Goal: Information Seeking & Learning: Find contact information

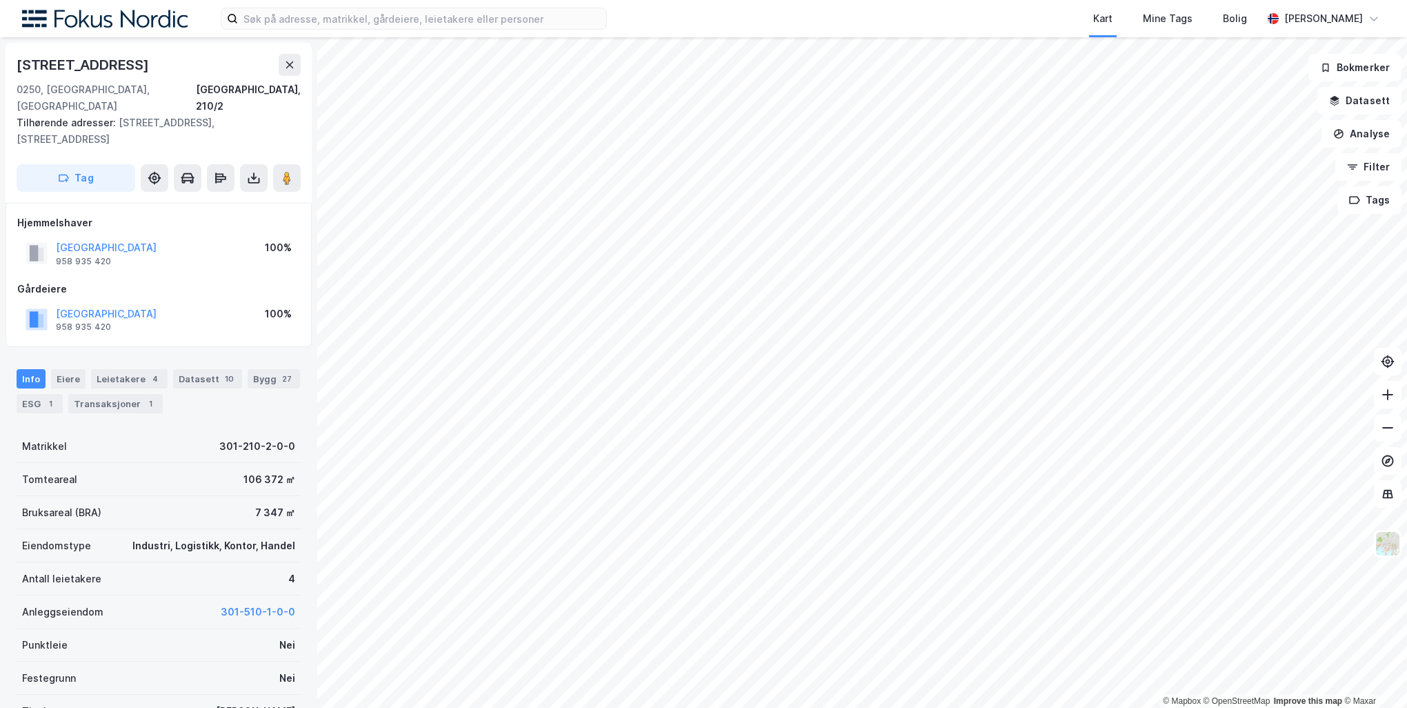
drag, startPoint x: 132, startPoint y: 66, endPoint x: 17, endPoint y: 62, distance: 115.3
click at [17, 62] on div "[STREET_ADDRESS]" at bounding box center [159, 65] width 284 height 22
copy div "[STREET_ADDRESS]"
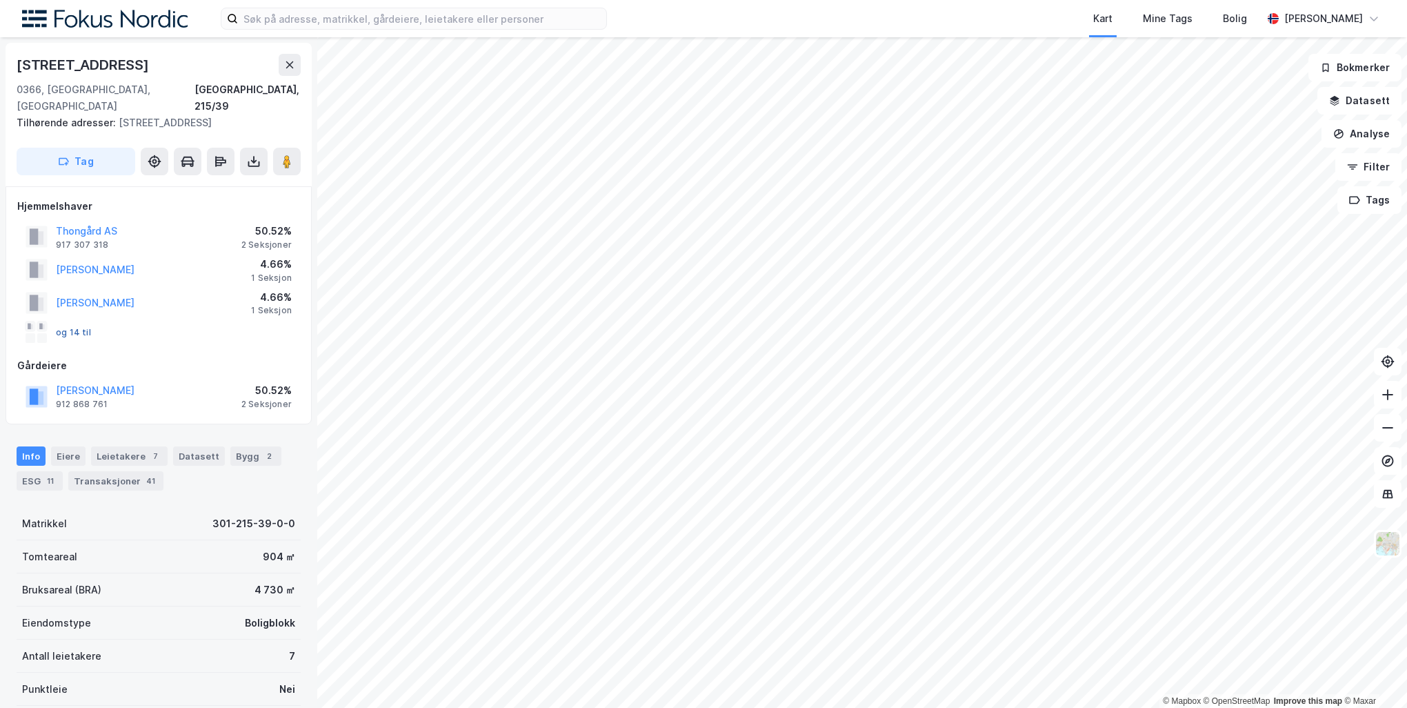
click at [0, 0] on button "og 14 til" at bounding box center [0, 0] width 0 height 0
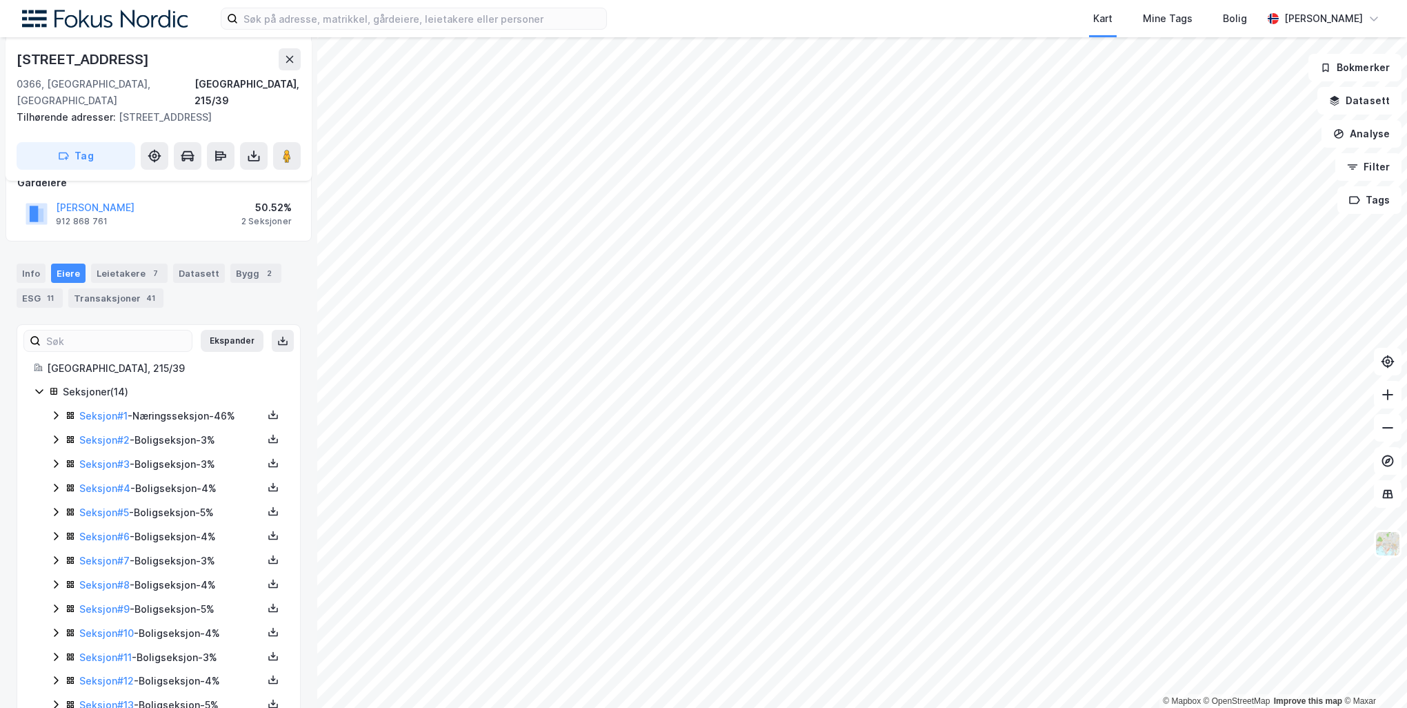
scroll to position [232, 0]
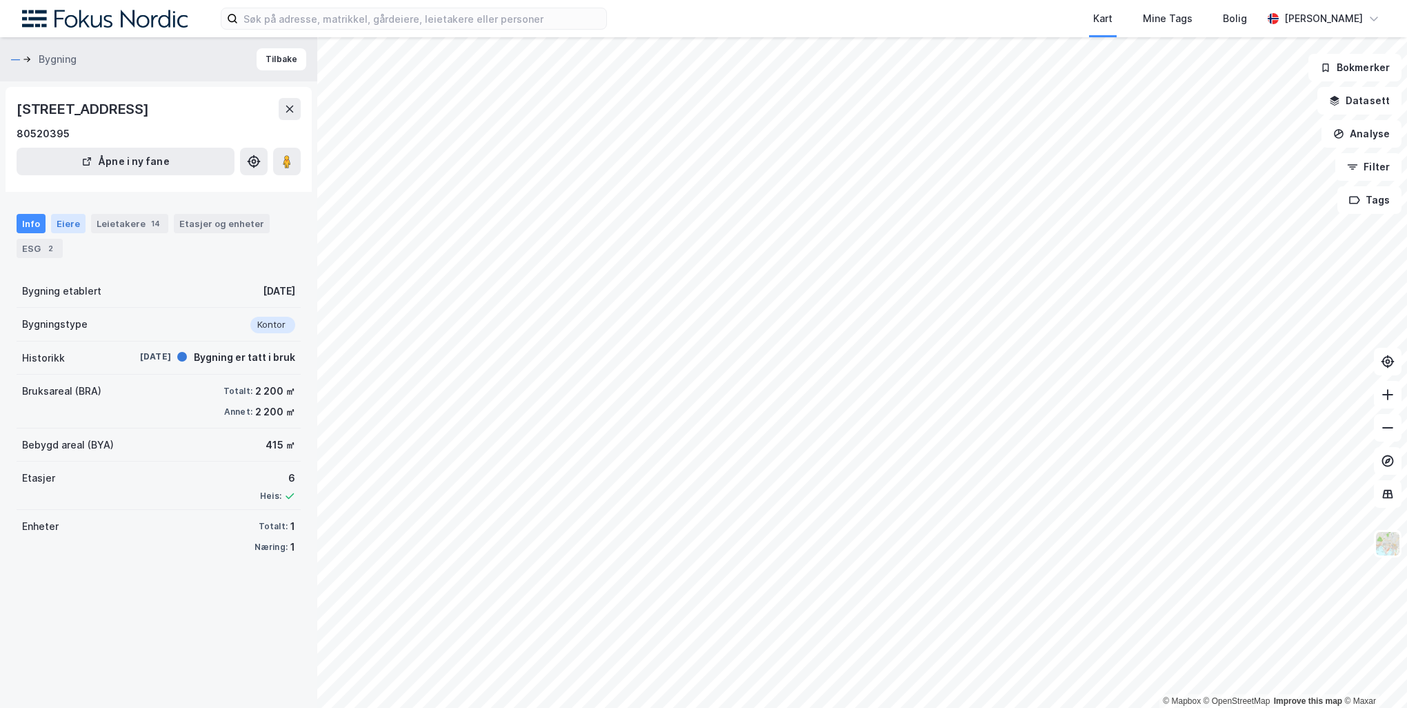
click at [61, 226] on div "Eiere" at bounding box center [68, 223] width 34 height 19
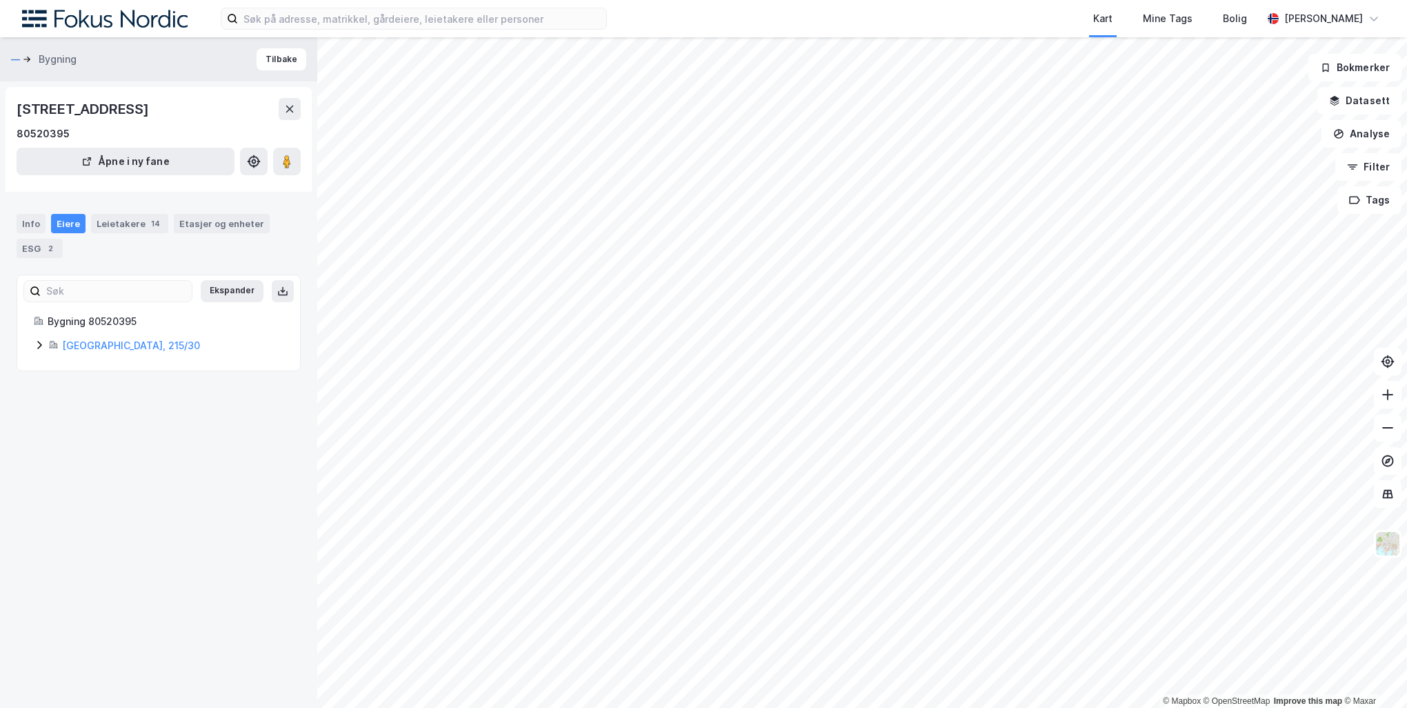
click at [47, 339] on div "[GEOGRAPHIC_DATA], 215/30" at bounding box center [159, 345] width 250 height 17
click at [86, 415] on icon at bounding box center [88, 415] width 11 height 11
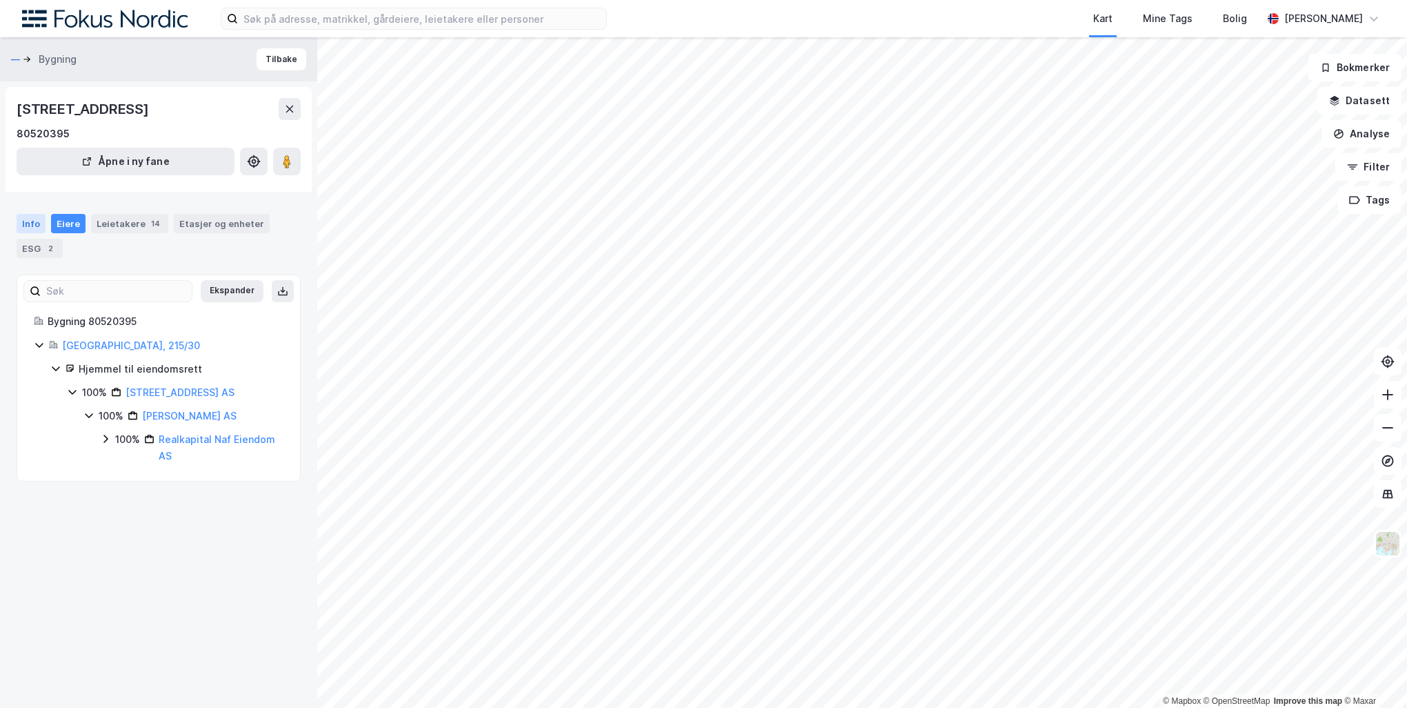
click at [28, 225] on div "Info" at bounding box center [31, 223] width 29 height 19
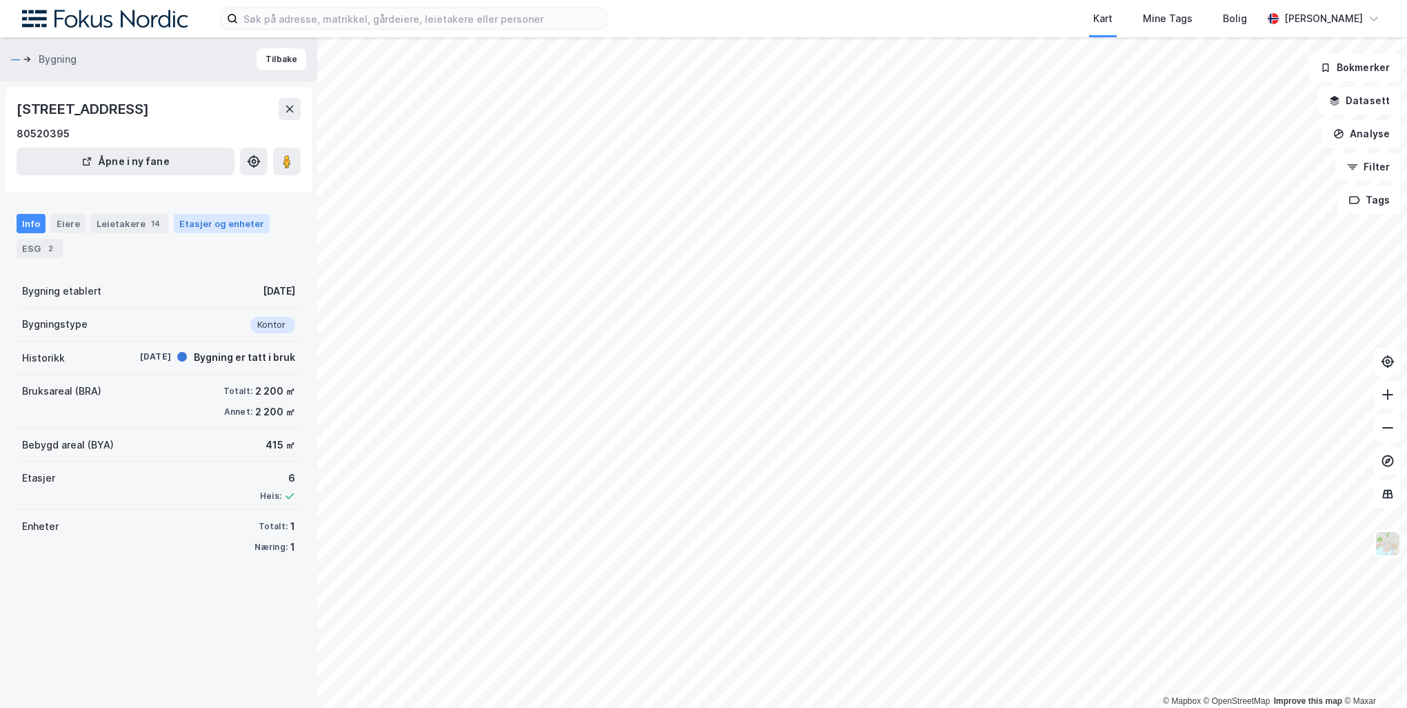
click at [231, 226] on div "Etasjer og enheter" at bounding box center [221, 223] width 85 height 12
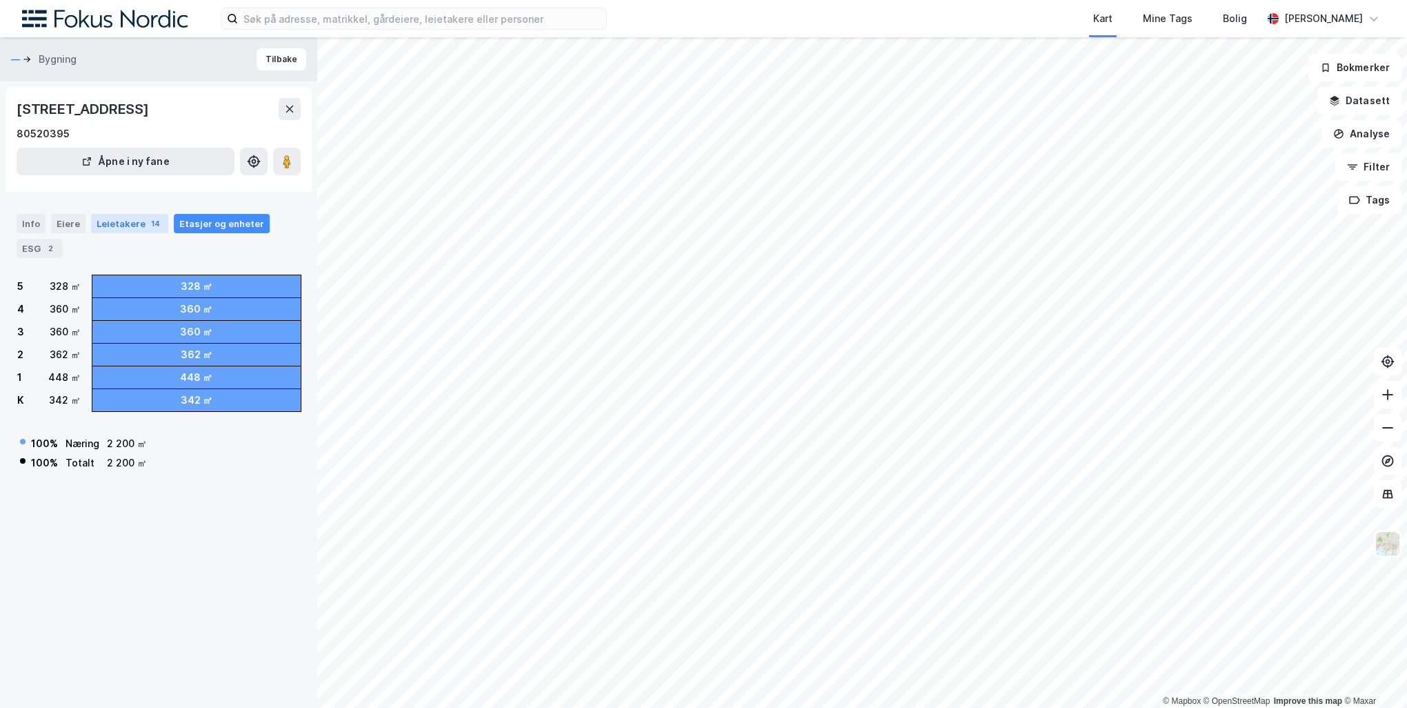
click at [148, 222] on div "14" at bounding box center [155, 224] width 14 height 14
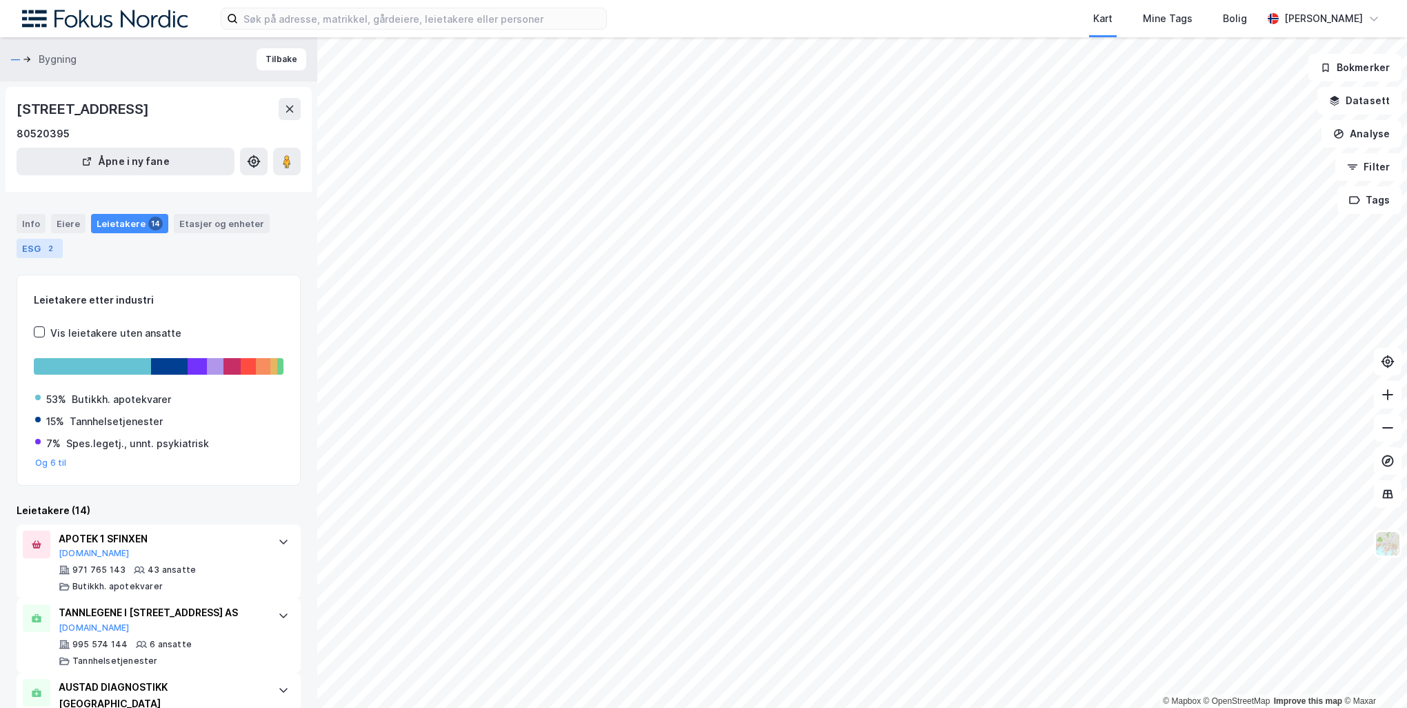
click at [30, 247] on div "ESG 2" at bounding box center [40, 248] width 46 height 19
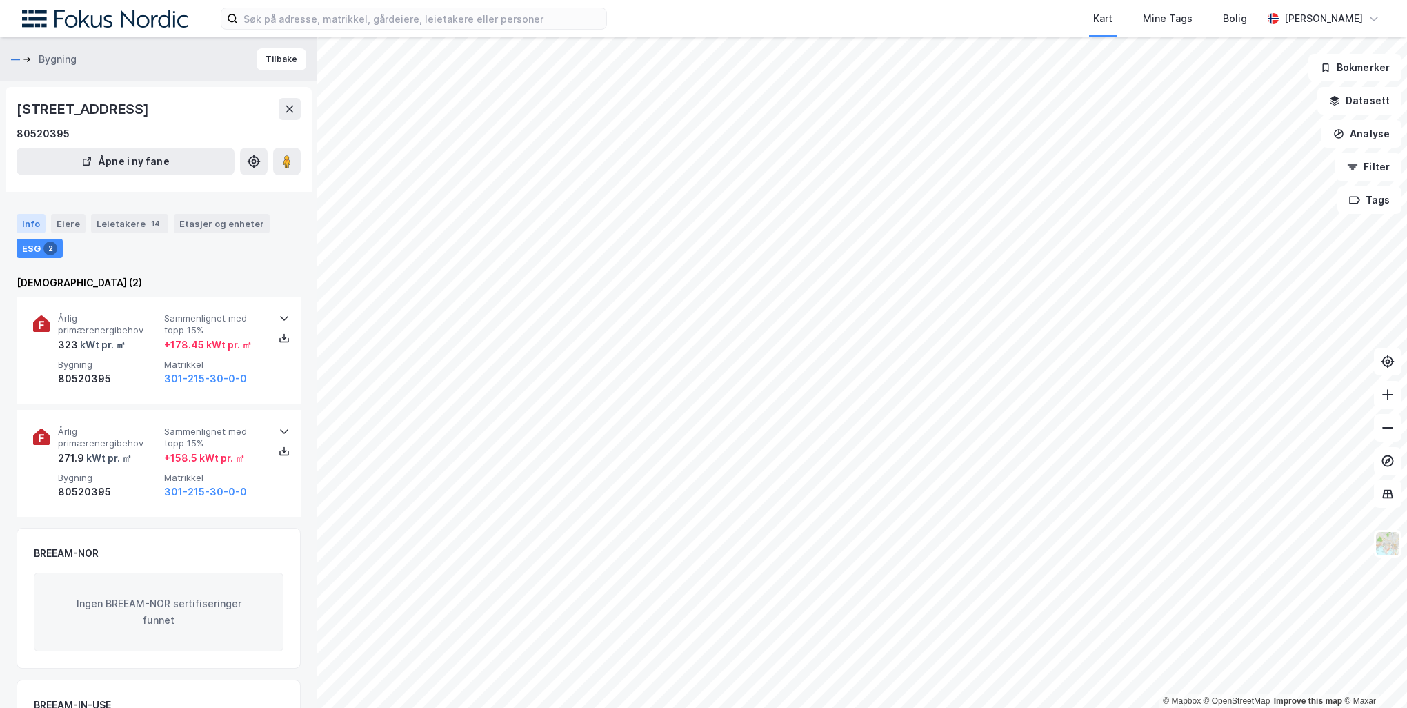
click at [39, 217] on div "Info" at bounding box center [31, 223] width 29 height 19
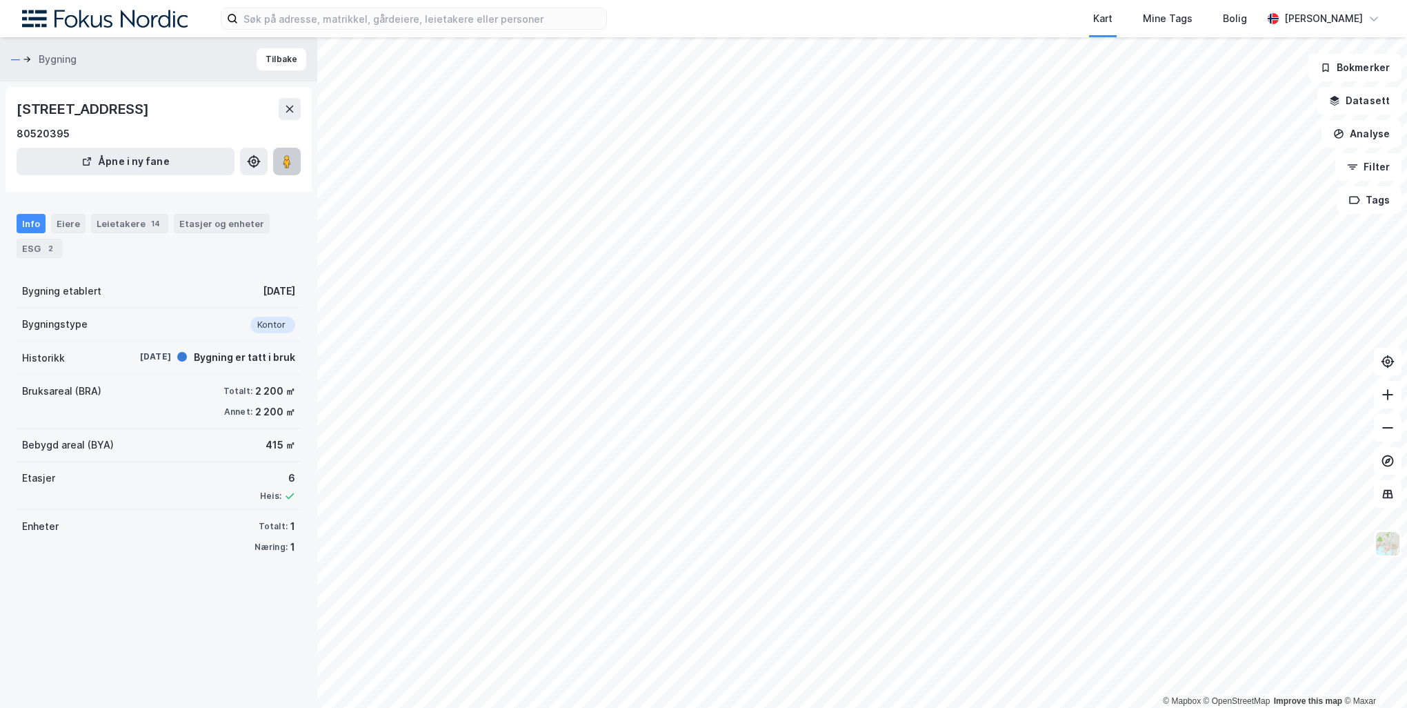
click at [286, 160] on image at bounding box center [287, 162] width 8 height 14
click at [152, 221] on div "14" at bounding box center [155, 224] width 14 height 14
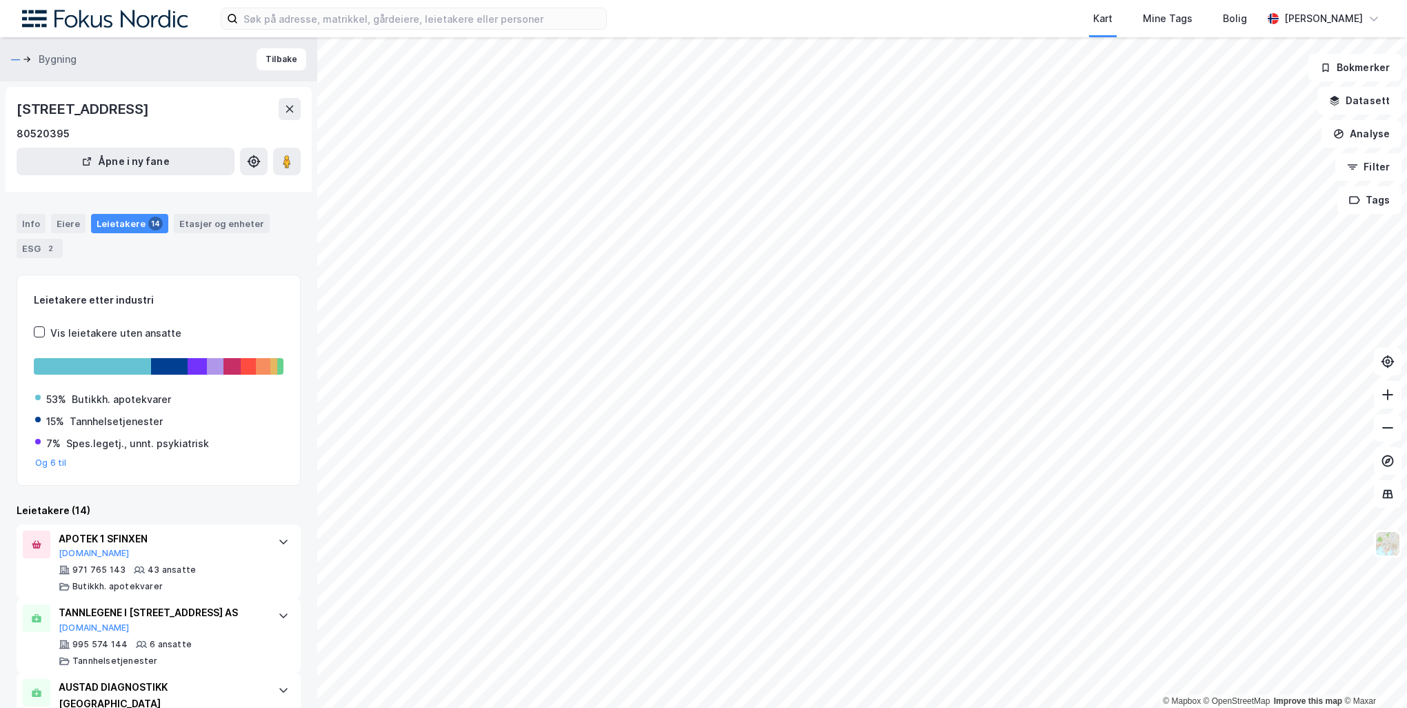
click at [216, 212] on div "Info Eiere Leietakere 14 Etasjer og enheter ESG 2" at bounding box center [158, 230] width 317 height 66
click at [216, 226] on div "Etasjer og enheter" at bounding box center [221, 223] width 85 height 12
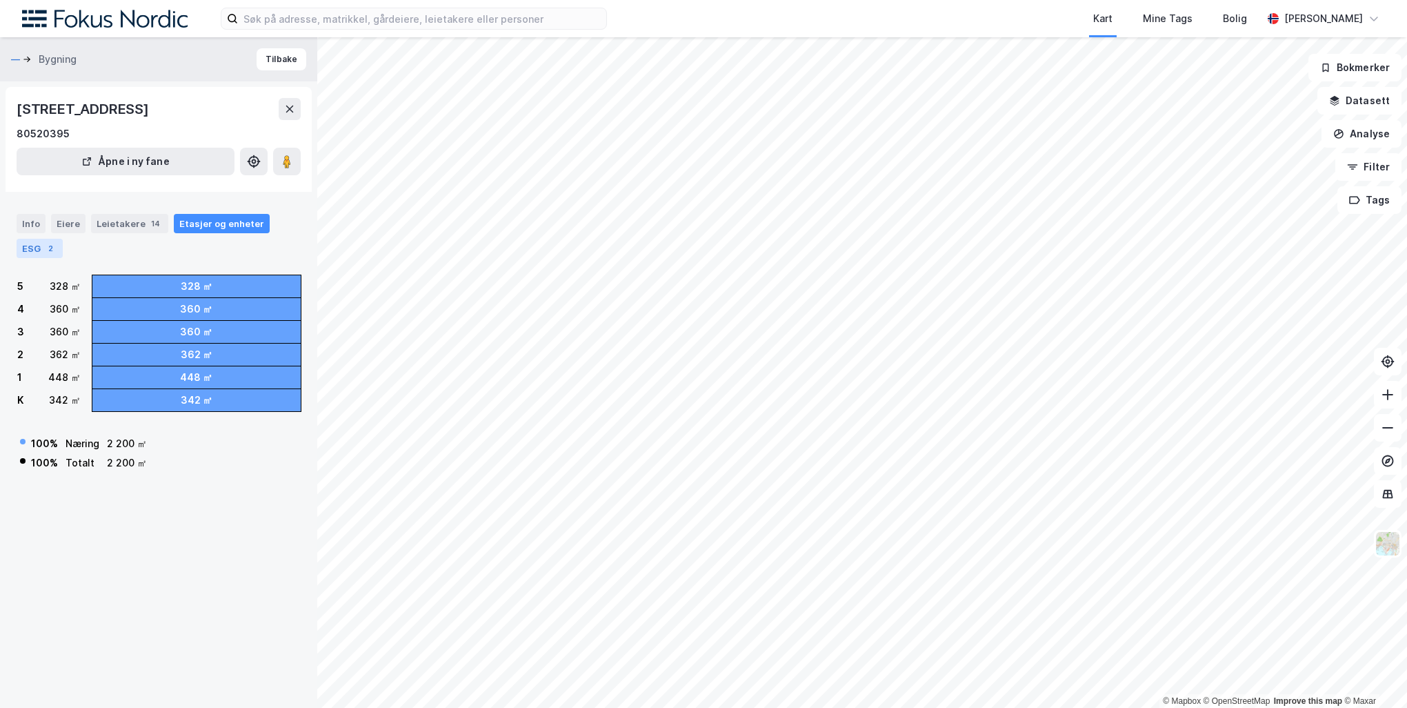
click at [50, 244] on div "2" at bounding box center [50, 248] width 14 height 14
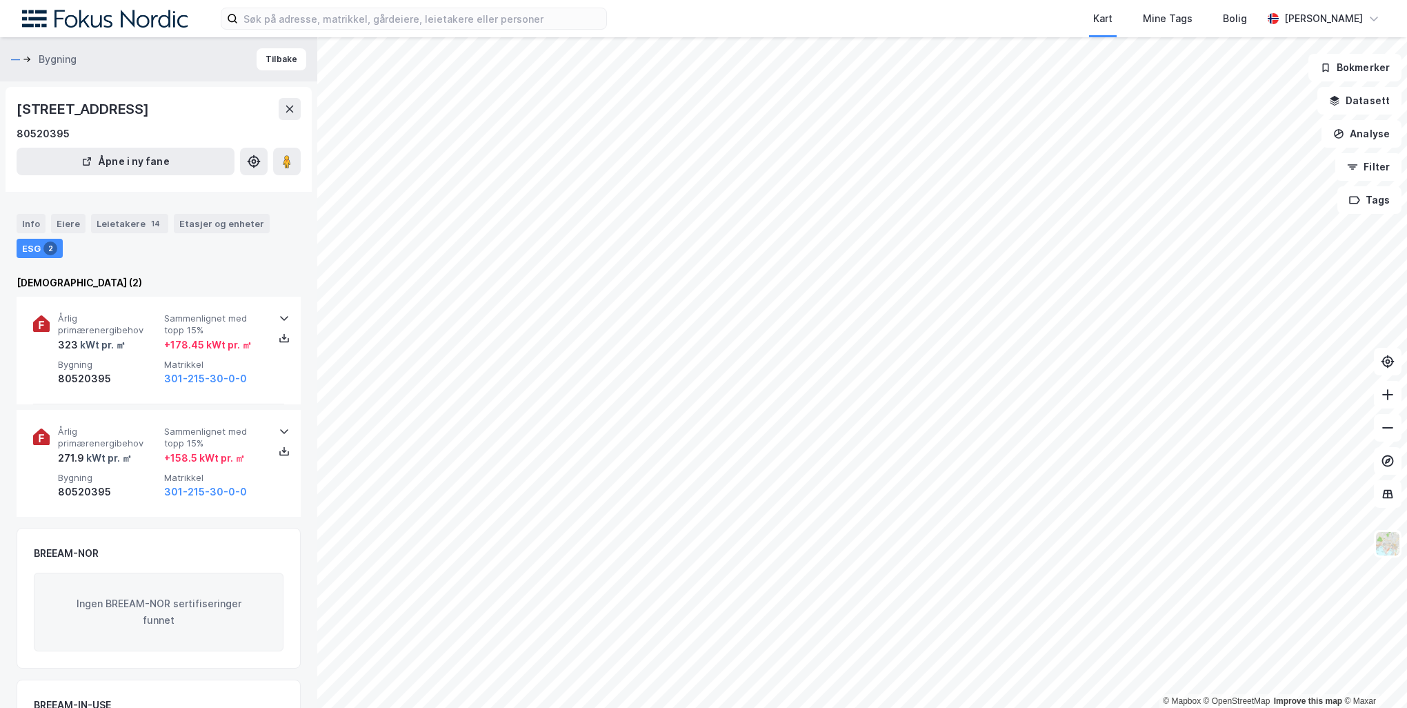
click at [72, 233] on div "Info Eiere Leietakere 14 Etasjer og enheter ESG 2" at bounding box center [159, 236] width 284 height 44
click at [72, 221] on div "Eiere" at bounding box center [68, 223] width 34 height 19
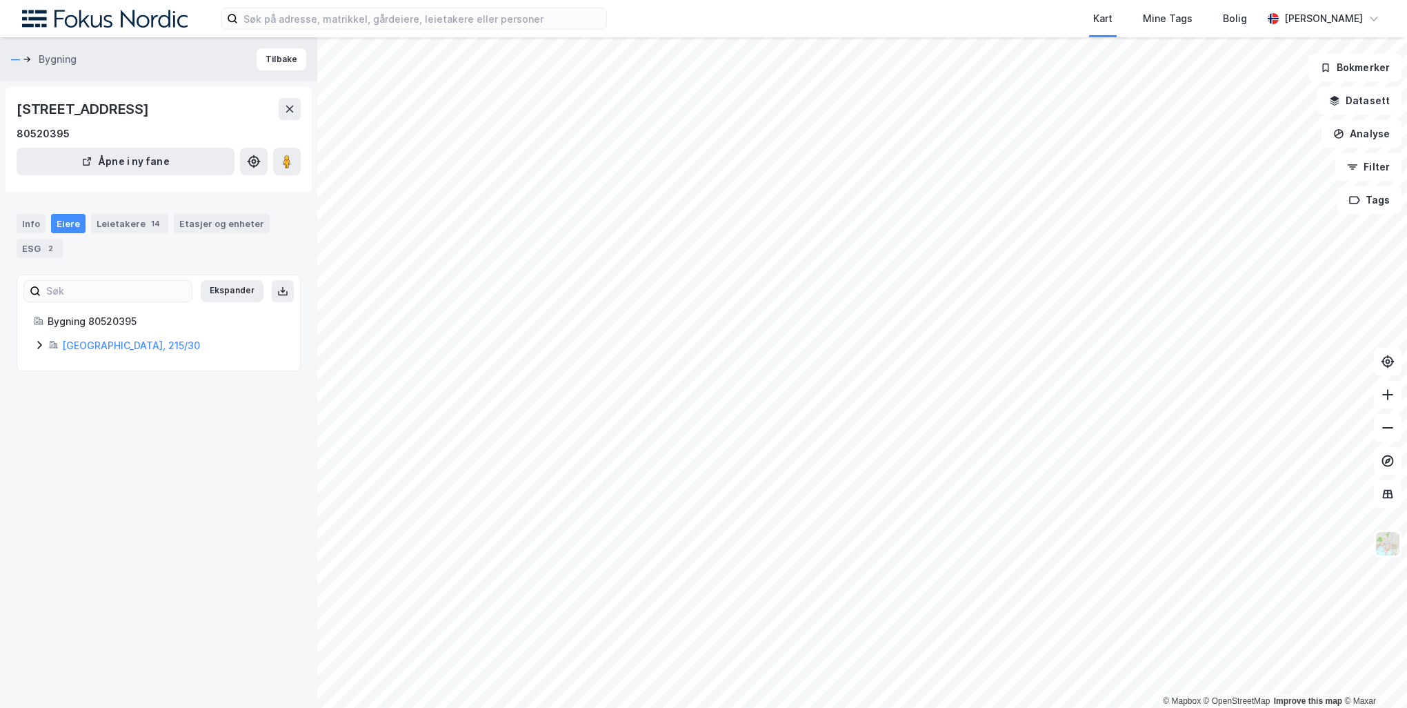
click at [44, 223] on div "Info" at bounding box center [31, 223] width 29 height 19
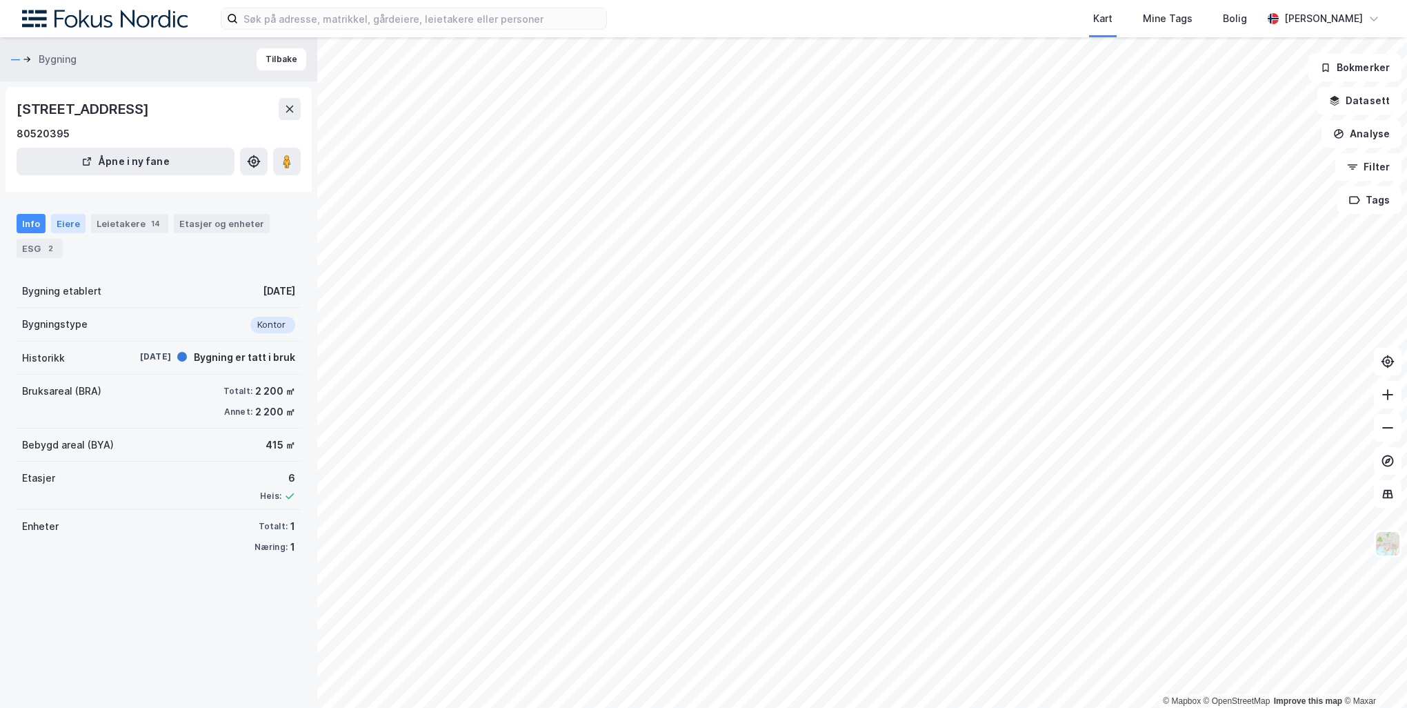
click at [81, 230] on div "Eiere" at bounding box center [68, 223] width 34 height 19
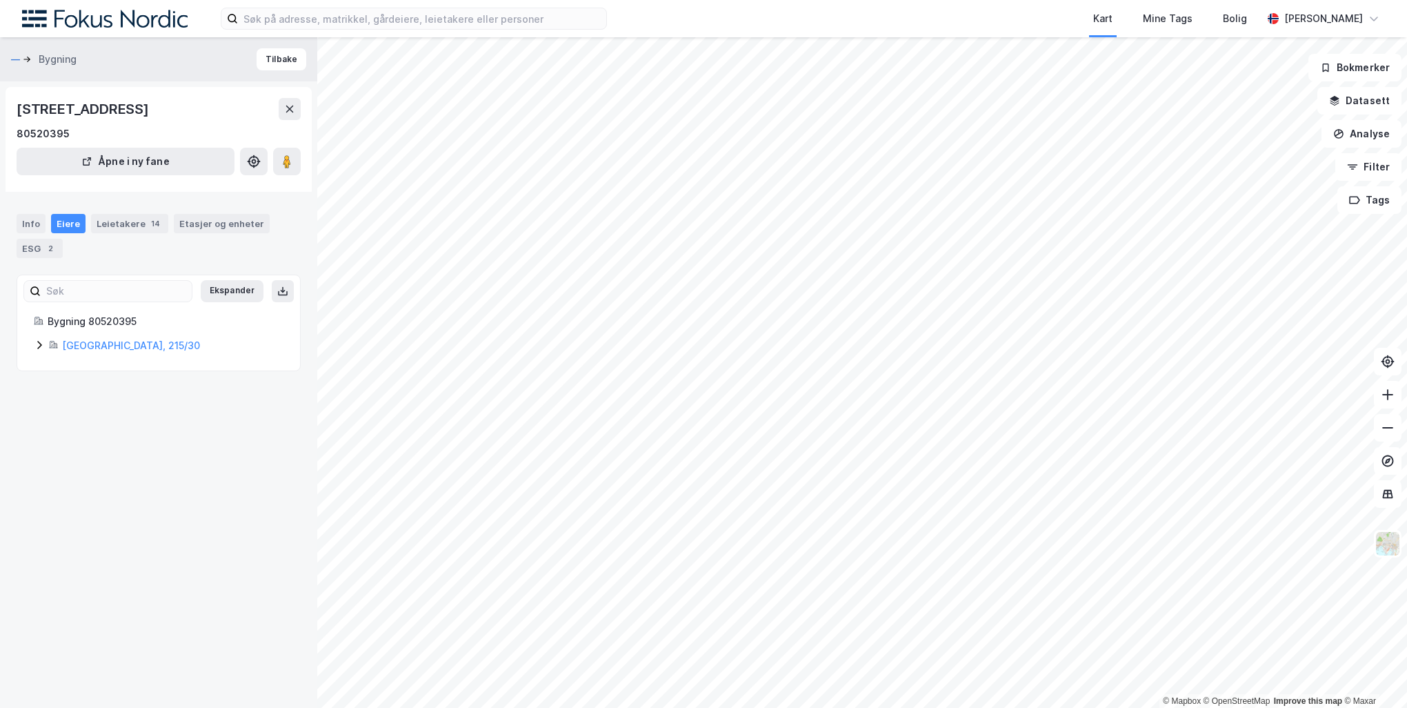
click at [41, 341] on icon at bounding box center [39, 344] width 11 height 11
click at [85, 414] on icon at bounding box center [88, 415] width 11 height 11
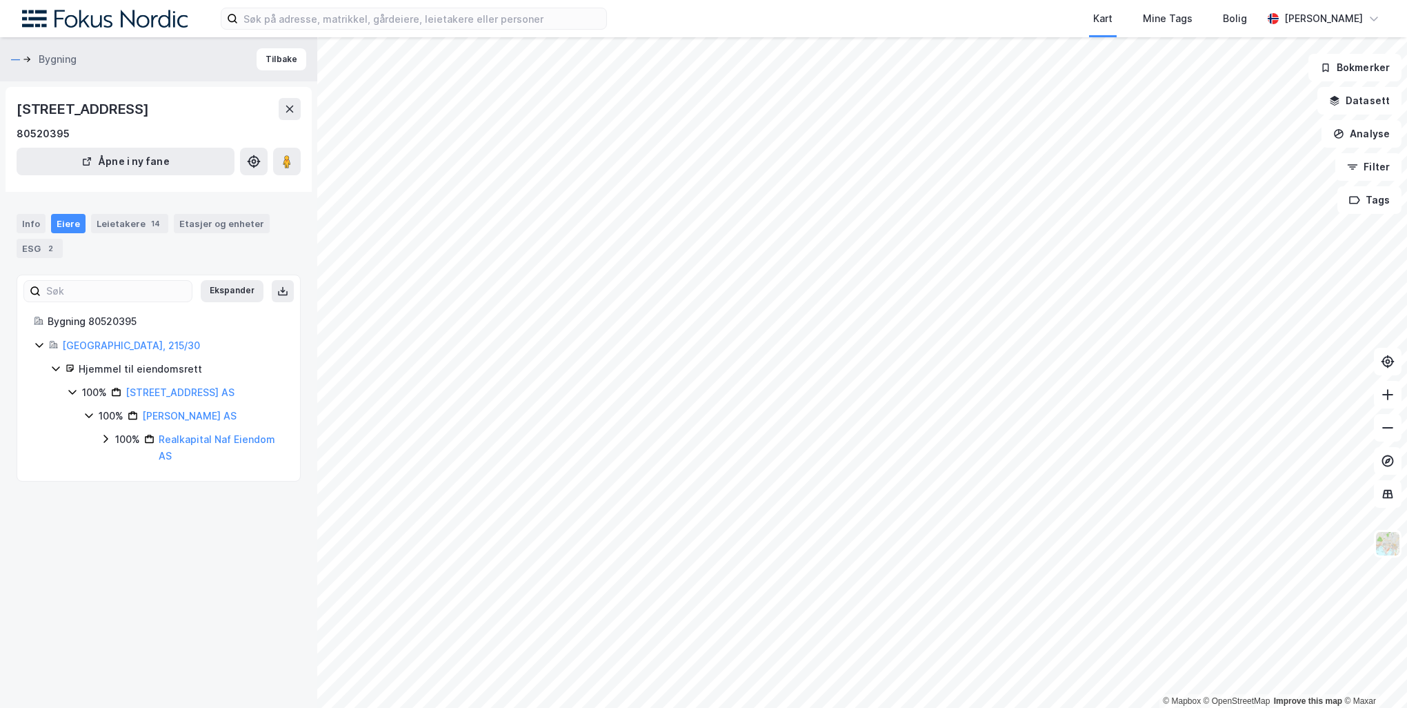
click at [101, 437] on icon at bounding box center [105, 438] width 11 height 11
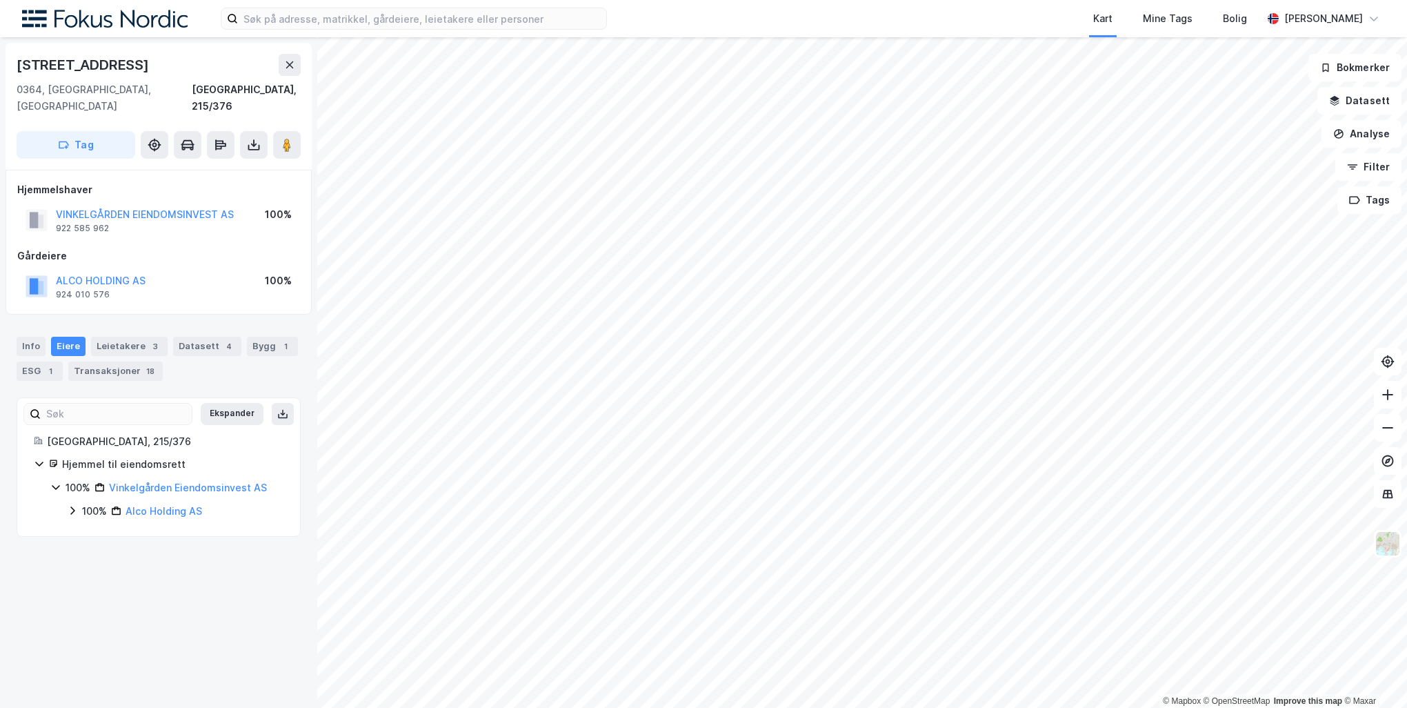
click at [74, 505] on icon at bounding box center [72, 510] width 11 height 11
click at [33, 337] on div "Info" at bounding box center [31, 346] width 29 height 19
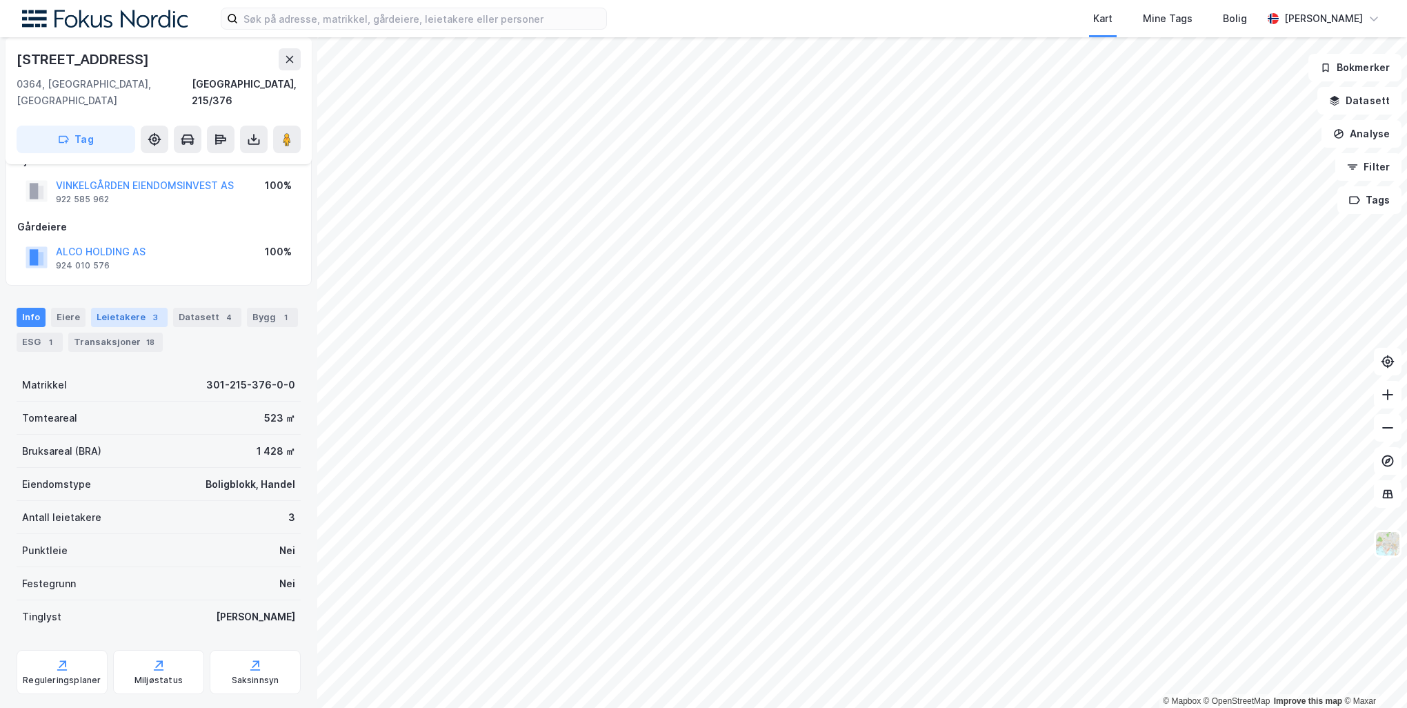
scroll to position [42, 0]
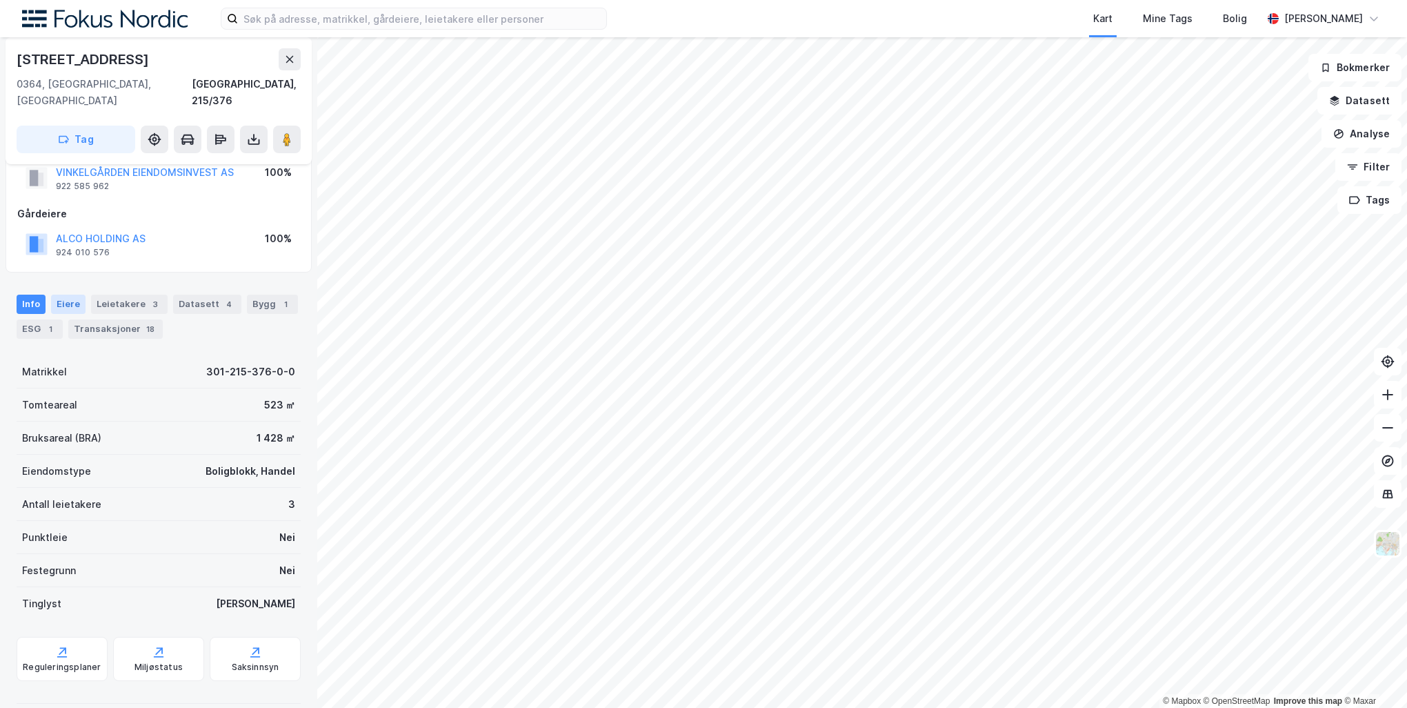
click at [64, 295] on div "Eiere" at bounding box center [68, 304] width 34 height 19
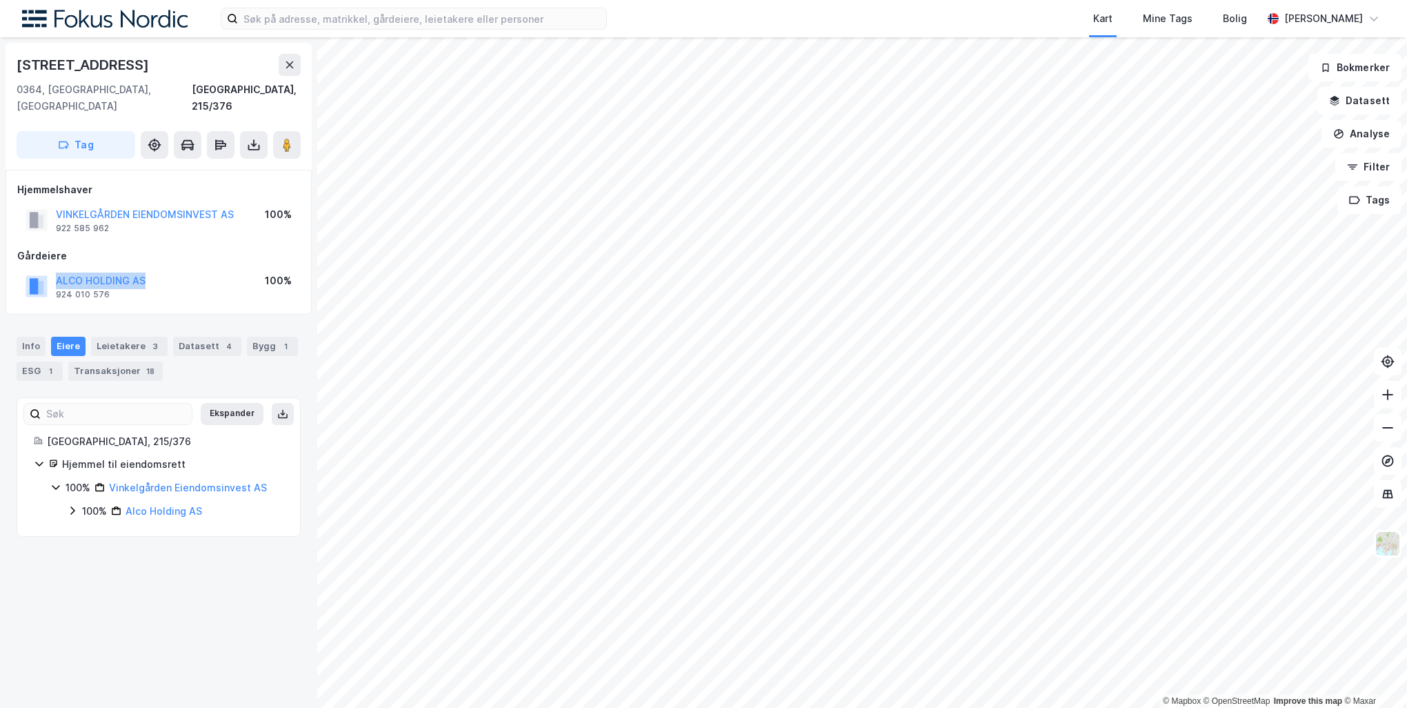
drag, startPoint x: 172, startPoint y: 263, endPoint x: 141, endPoint y: 245, distance: 36.4
click at [141, 248] on div "Gårdeiere ALCO HOLDING AS 924 010 576 100%" at bounding box center [158, 275] width 283 height 55
click at [114, 481] on link "Vinkelgården Eiendomsinvest AS" at bounding box center [188, 487] width 158 height 12
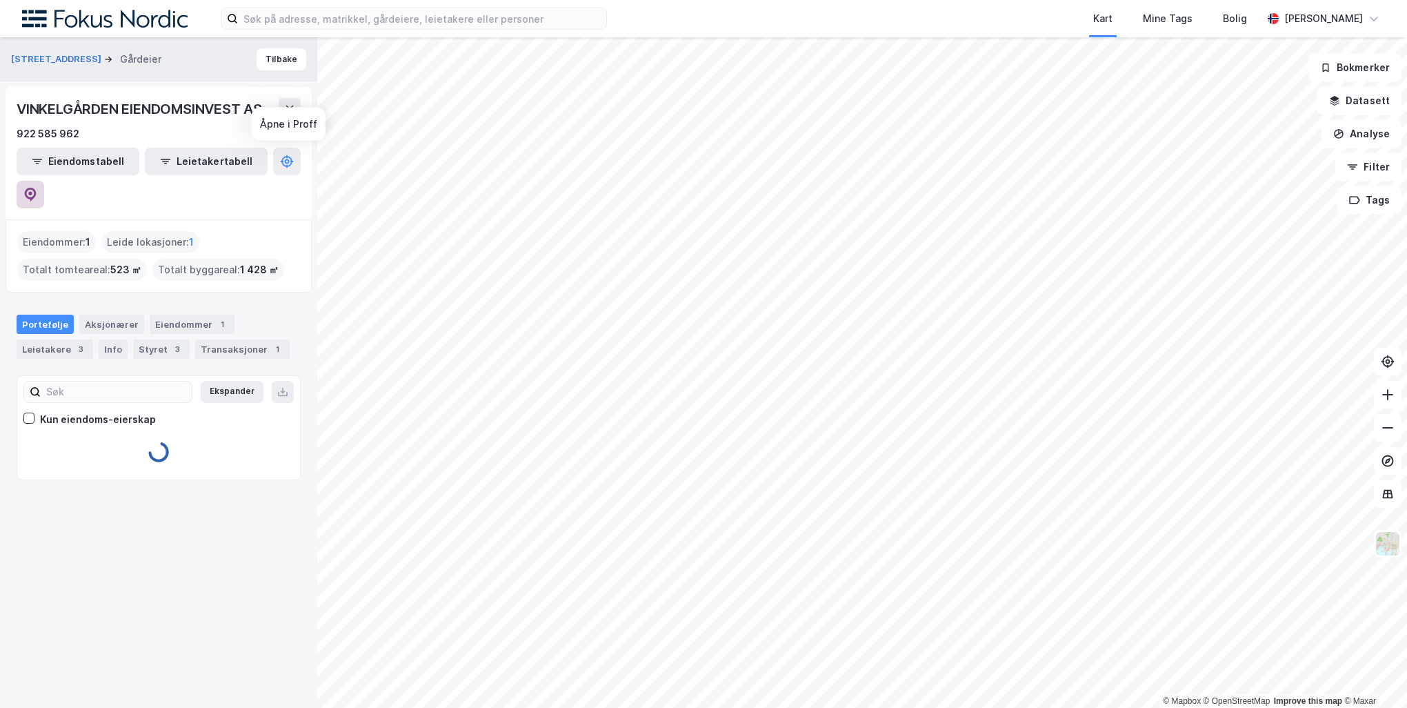
click at [37, 188] on icon at bounding box center [31, 195] width 12 height 14
